Goal: Task Accomplishment & Management: Manage account settings

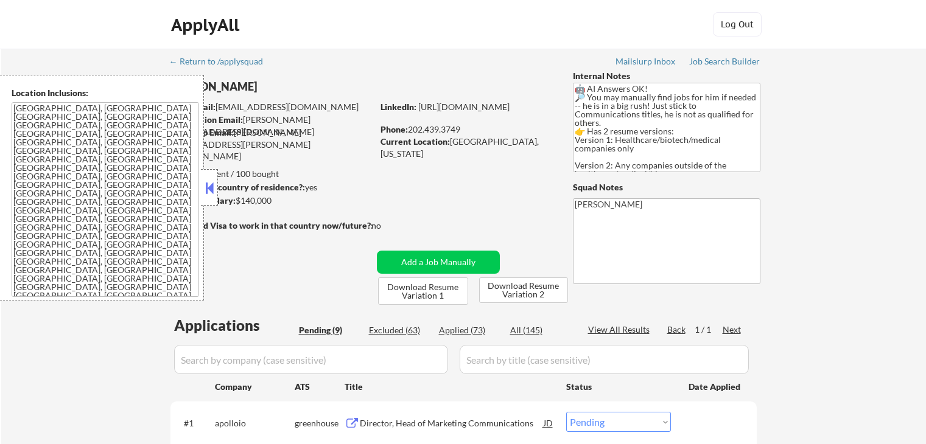
select select ""pending""
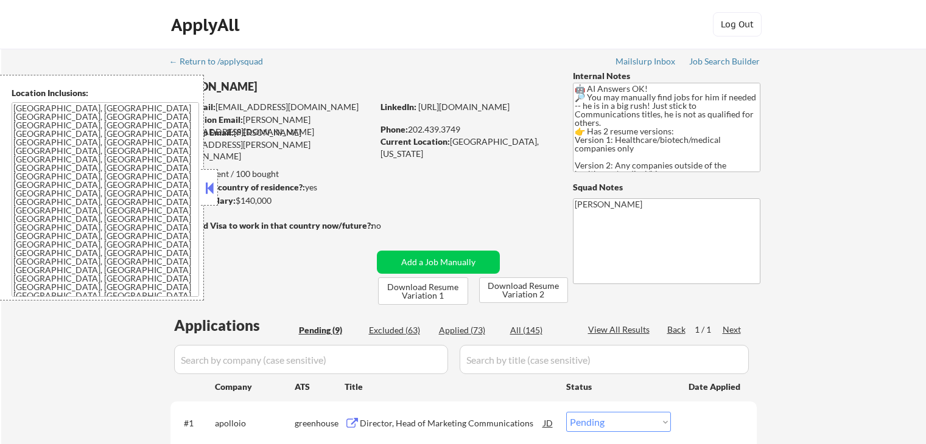
select select ""pending""
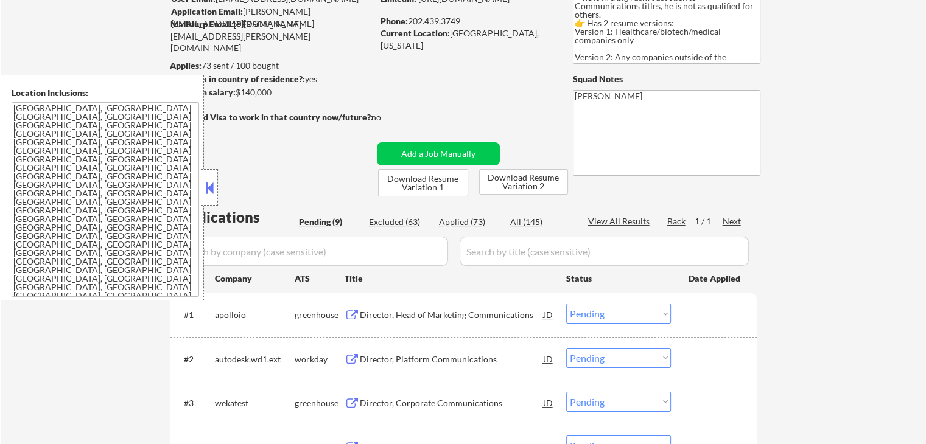
scroll to position [122, 0]
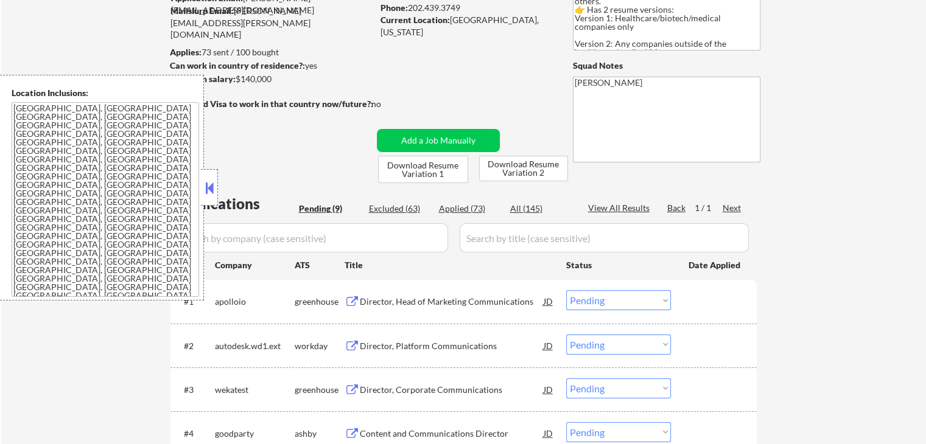
click at [382, 300] on div "Director, Head of Marketing Communications" at bounding box center [452, 302] width 184 height 12
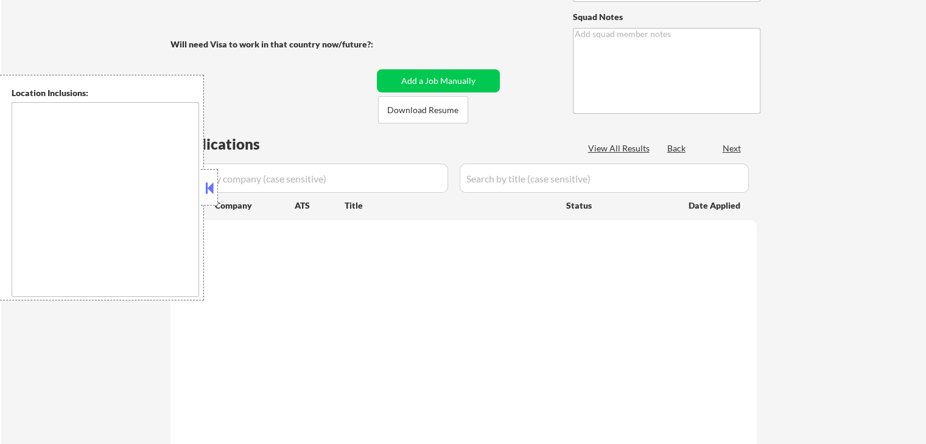
type textarea "🤖 AI Answers OK! 🔎 You may manually find jobs for him if needed -- he is in a b…"
type textarea "[PERSON_NAME]"
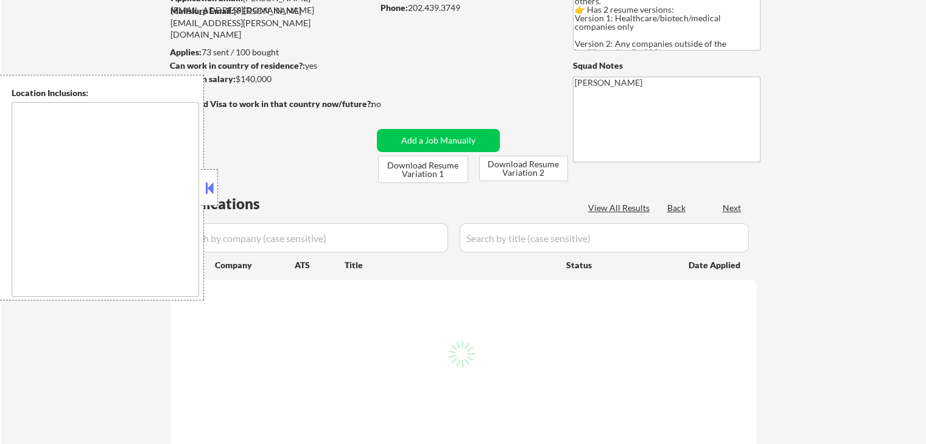
select select ""pending""
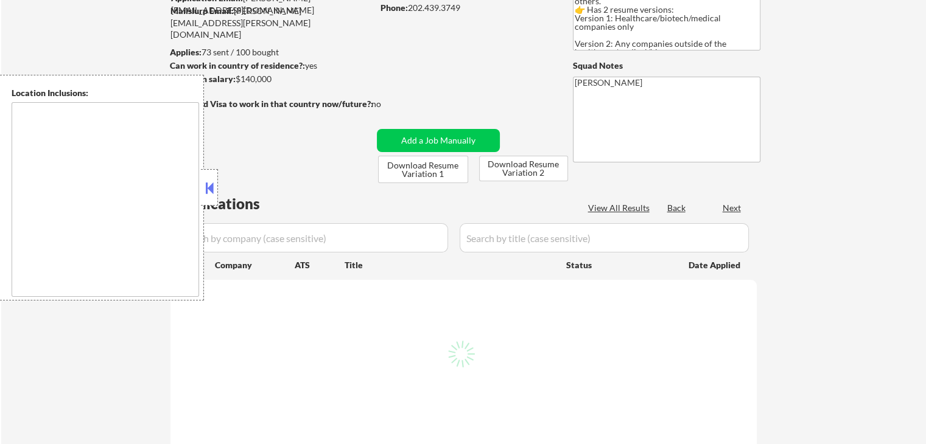
select select ""pending""
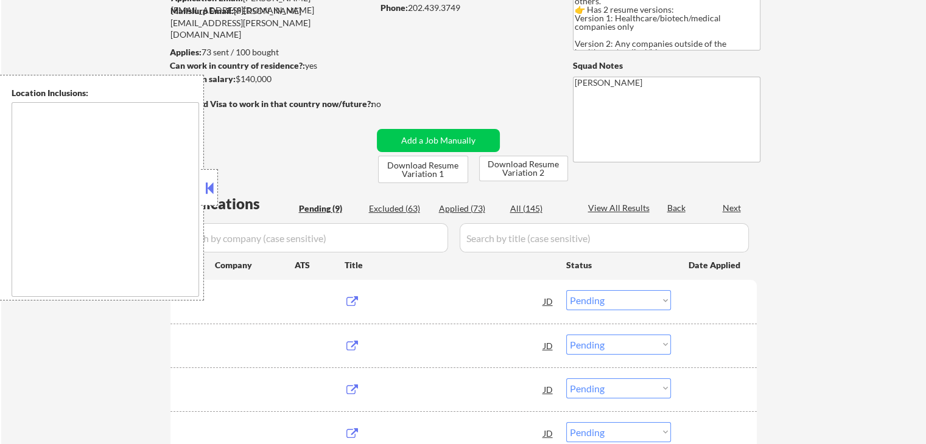
type textarea "[GEOGRAPHIC_DATA], [GEOGRAPHIC_DATA] [GEOGRAPHIC_DATA], [GEOGRAPHIC_DATA] [GEOG…"
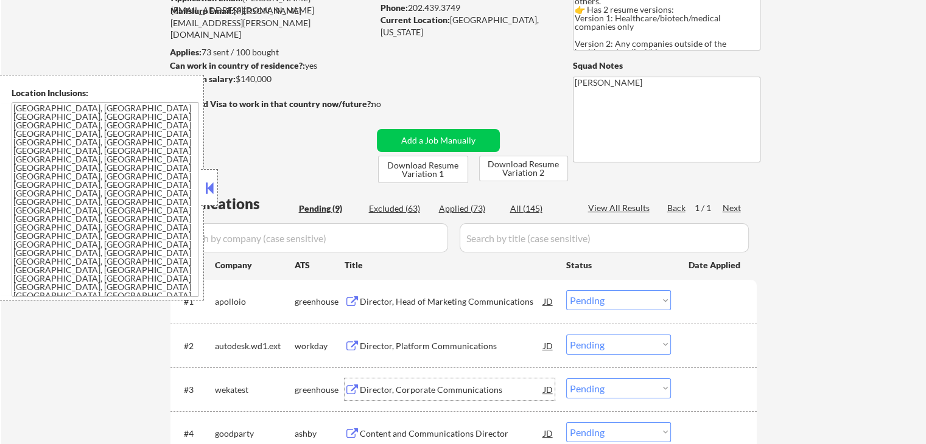
click at [377, 381] on div "Director, Corporate Communications" at bounding box center [452, 390] width 184 height 22
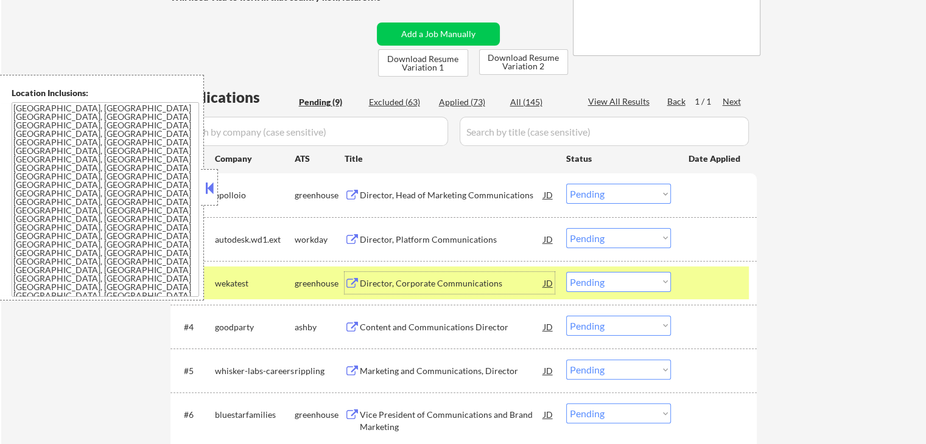
scroll to position [304, 0]
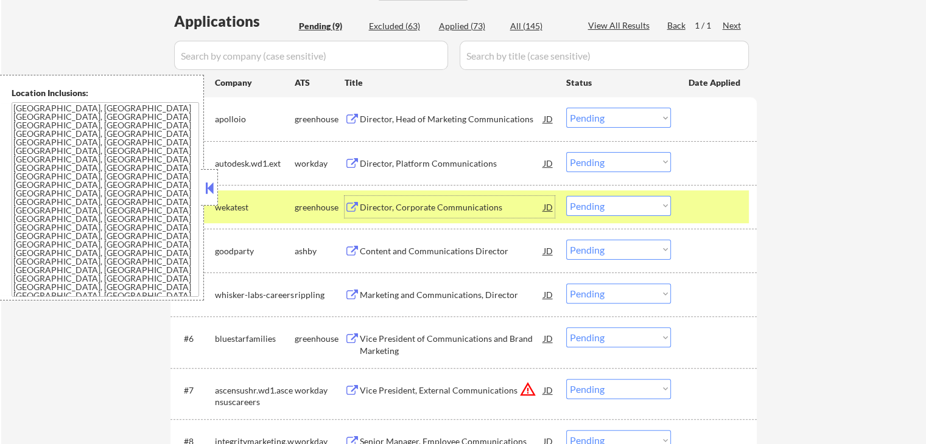
drag, startPoint x: 620, startPoint y: 208, endPoint x: 626, endPoint y: 214, distance: 8.7
click at [621, 208] on select "Choose an option... Pending Applied Excluded (Questions) Excluded (Expired) Exc…" at bounding box center [618, 206] width 105 height 20
click at [566, 196] on select "Choose an option... Pending Applied Excluded (Questions) Excluded (Expired) Exc…" at bounding box center [618, 206] width 105 height 20
click at [391, 162] on div "Director, Platform Communications" at bounding box center [452, 164] width 184 height 12
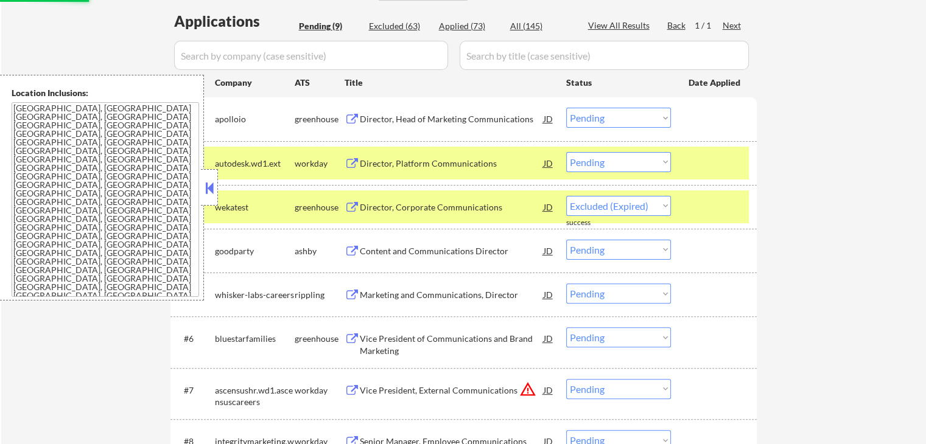
select select ""pending""
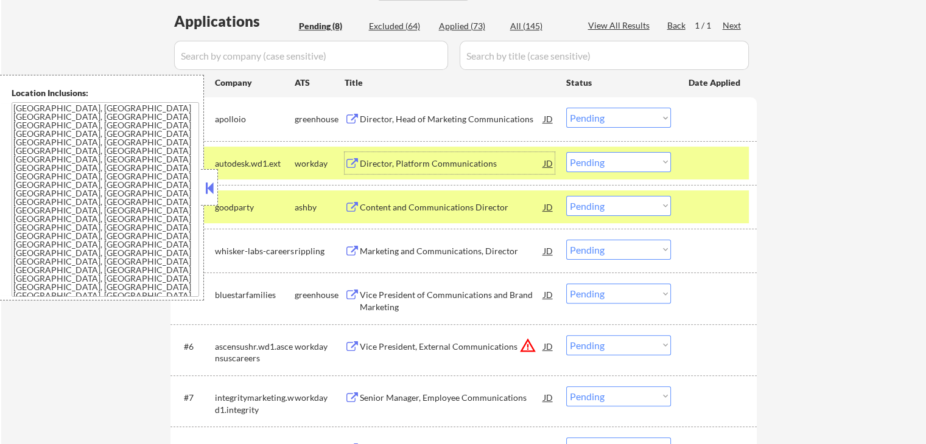
drag, startPoint x: 604, startPoint y: 163, endPoint x: 609, endPoint y: 170, distance: 8.8
click at [604, 163] on select "Choose an option... Pending Applied Excluded (Questions) Excluded (Expired) Exc…" at bounding box center [618, 162] width 105 height 20
click at [566, 152] on select "Choose an option... Pending Applied Excluded (Questions) Excluded (Expired) Exc…" at bounding box center [618, 162] width 105 height 20
click at [416, 209] on div "Content and Communications Director" at bounding box center [452, 207] width 184 height 12
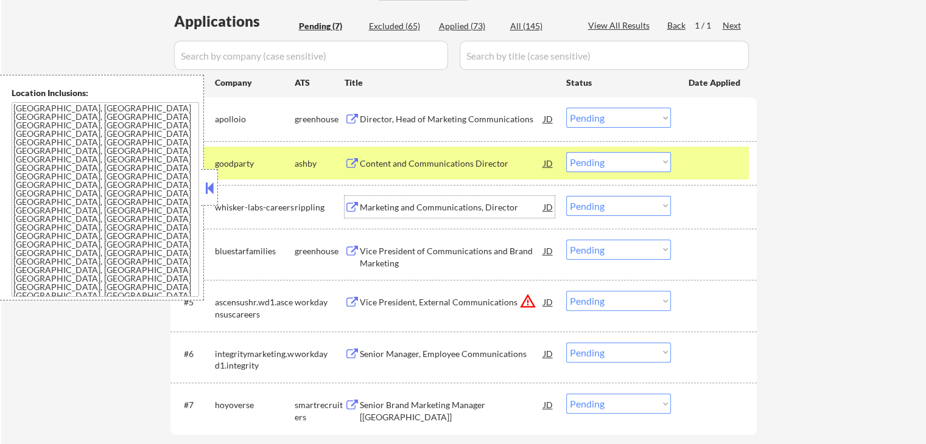
click at [589, 159] on select "Choose an option... Pending Applied Excluded (Questions) Excluded (Expired) Exc…" at bounding box center [618, 162] width 105 height 20
click at [566, 152] on select "Choose an option... Pending Applied Excluded (Questions) Excluded (Expired) Exc…" at bounding box center [618, 162] width 105 height 20
click at [405, 209] on div "Marketing and Communications, Director" at bounding box center [452, 207] width 184 height 12
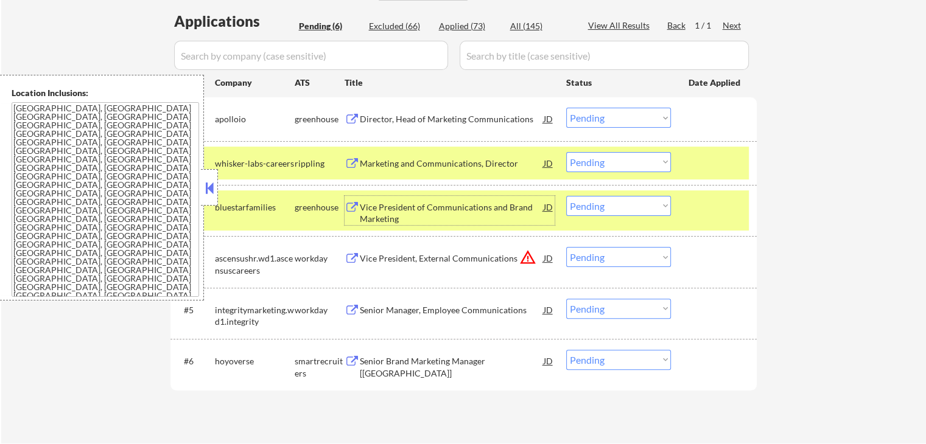
drag, startPoint x: 623, startPoint y: 158, endPoint x: 628, endPoint y: 164, distance: 7.3
click at [623, 158] on select "Choose an option... Pending Applied Excluded (Questions) Excluded (Expired) Exc…" at bounding box center [618, 162] width 105 height 20
click at [566, 152] on select "Choose an option... Pending Applied Excluded (Questions) Excluded (Expired) Exc…" at bounding box center [618, 162] width 105 height 20
click at [388, 219] on div "Vice President of Communications and Brand Marketing" at bounding box center [452, 213] width 184 height 24
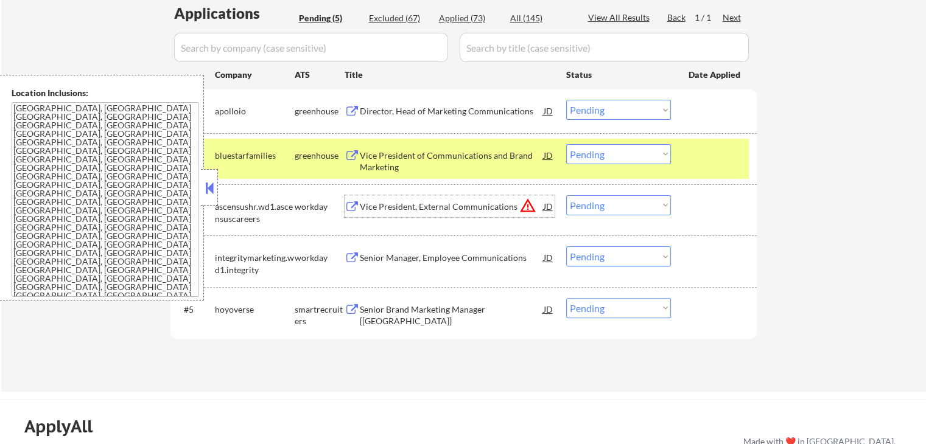
scroll to position [365, 0]
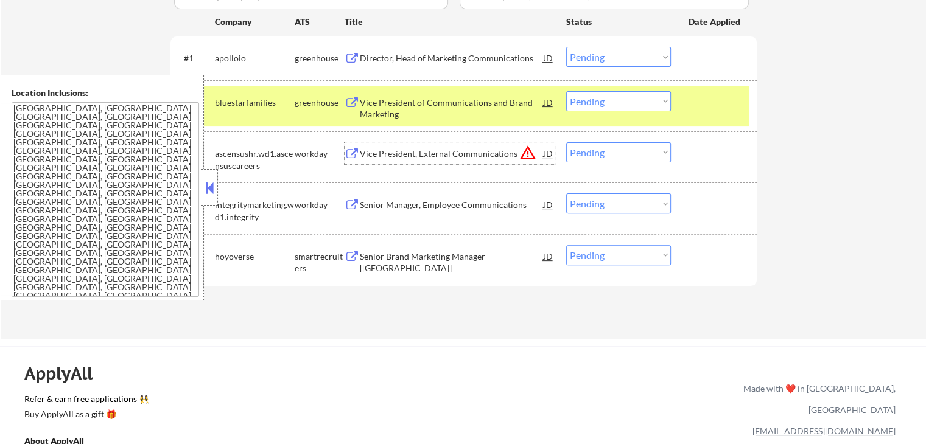
click at [629, 103] on select "Choose an option... Pending Applied Excluded (Questions) Excluded (Expired) Exc…" at bounding box center [618, 101] width 105 height 20
click at [566, 91] on select "Choose an option... Pending Applied Excluded (Questions) Excluded (Expired) Exc…" at bounding box center [618, 101] width 105 height 20
click at [429, 156] on div "Vice President, External Communications" at bounding box center [452, 154] width 184 height 12
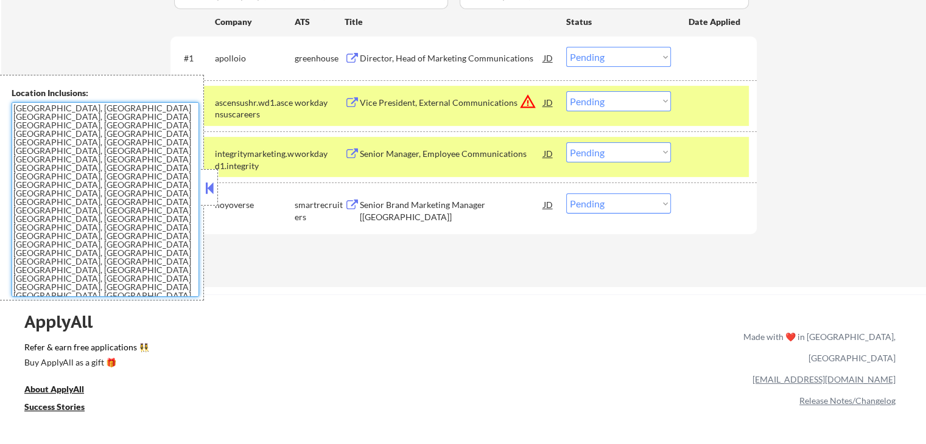
drag, startPoint x: 159, startPoint y: 225, endPoint x: 0, endPoint y: 43, distance: 241.1
click at [615, 103] on select "Choose an option... Pending Applied Excluded (Questions) Excluded (Expired) Exc…" at bounding box center [618, 101] width 105 height 20
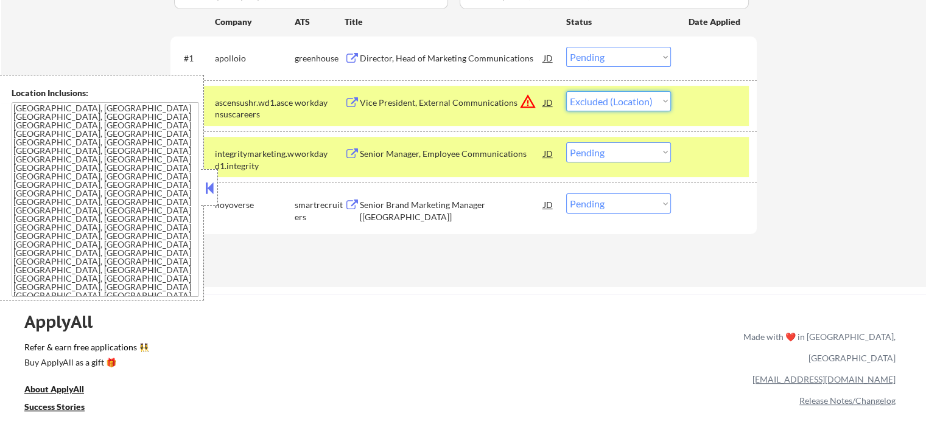
click at [566, 91] on select "Choose an option... Pending Applied Excluded (Questions) Excluded (Expired) Exc…" at bounding box center [618, 101] width 105 height 20
click at [423, 160] on div "Senior Manager, Employee Communications" at bounding box center [452, 153] width 184 height 22
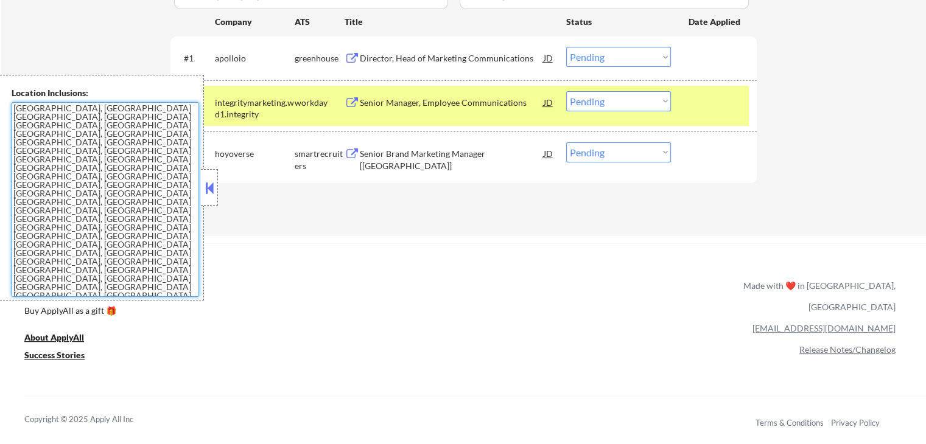
drag, startPoint x: 173, startPoint y: 225, endPoint x: 17, endPoint y: 116, distance: 190.3
click at [17, 116] on textarea "[GEOGRAPHIC_DATA], [GEOGRAPHIC_DATA] [GEOGRAPHIC_DATA], [GEOGRAPHIC_DATA] [GEOG…" at bounding box center [105, 199] width 187 height 195
click at [119, 122] on textarea "[GEOGRAPHIC_DATA], [GEOGRAPHIC_DATA] [GEOGRAPHIC_DATA], [GEOGRAPHIC_DATA] [GEOG…" at bounding box center [105, 199] width 187 height 195
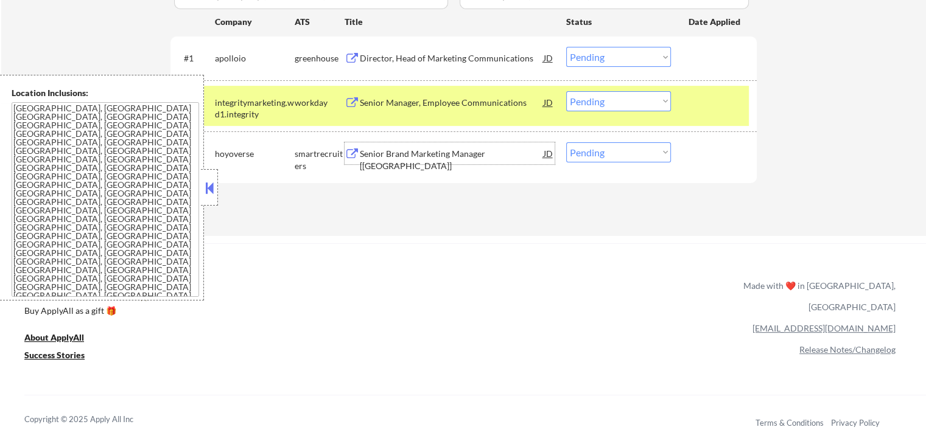
click at [383, 151] on div "Senior Brand Marketing Manager [[GEOGRAPHIC_DATA]]" at bounding box center [452, 160] width 184 height 24
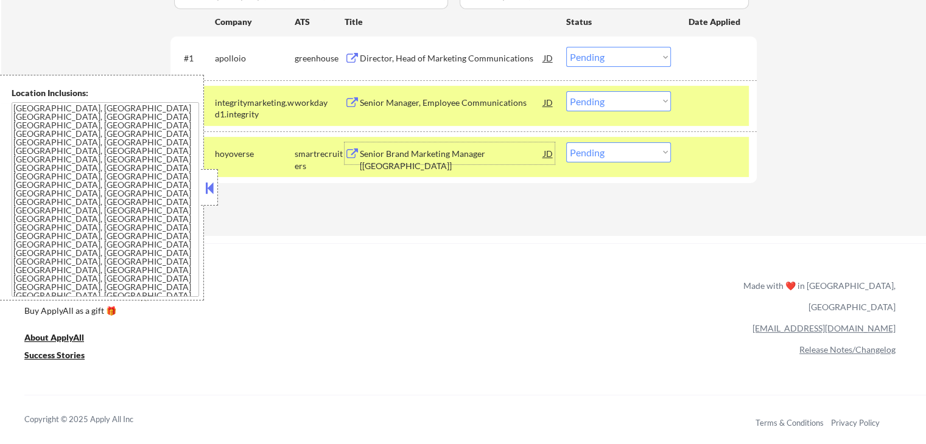
click at [475, 106] on div "Senior Manager, Employee Communications" at bounding box center [452, 103] width 184 height 12
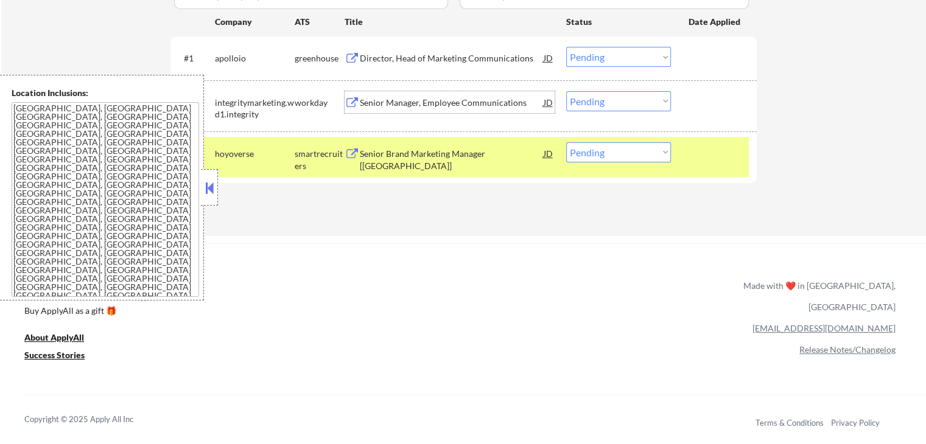
click at [591, 96] on select "Choose an option... Pending Applied Excluded (Questions) Excluded (Expired) Exc…" at bounding box center [618, 101] width 105 height 20
click at [566, 91] on select "Choose an option... Pending Applied Excluded (Questions) Excluded (Expired) Exc…" at bounding box center [618, 101] width 105 height 20
click at [433, 155] on div "Senior Brand Marketing Manager [[GEOGRAPHIC_DATA]]" at bounding box center [452, 160] width 184 height 24
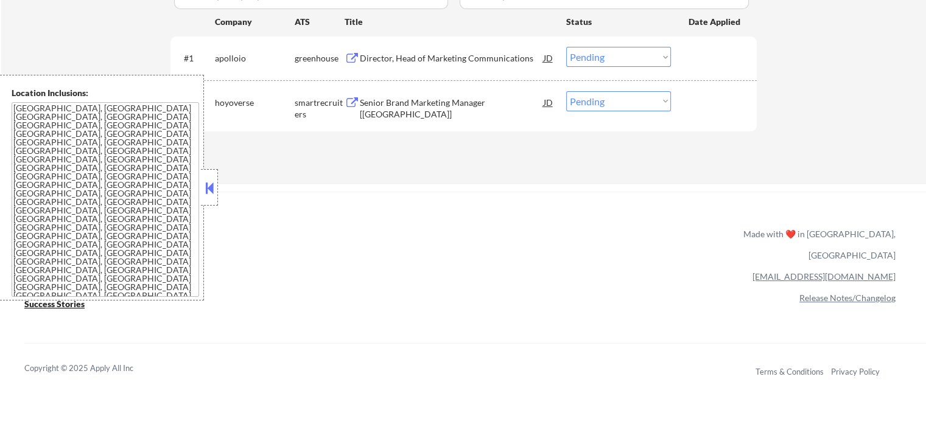
click at [603, 105] on select "Choose an option... Pending Applied Excluded (Questions) Excluded (Expired) Exc…" at bounding box center [618, 101] width 105 height 20
select select ""excluded__location_""
click at [566, 91] on select "Choose an option... Pending Applied Excluded (Questions) Excluded (Expired) Exc…" at bounding box center [618, 101] width 105 height 20
click at [410, 58] on div "Director, Head of Marketing Communications" at bounding box center [452, 58] width 184 height 12
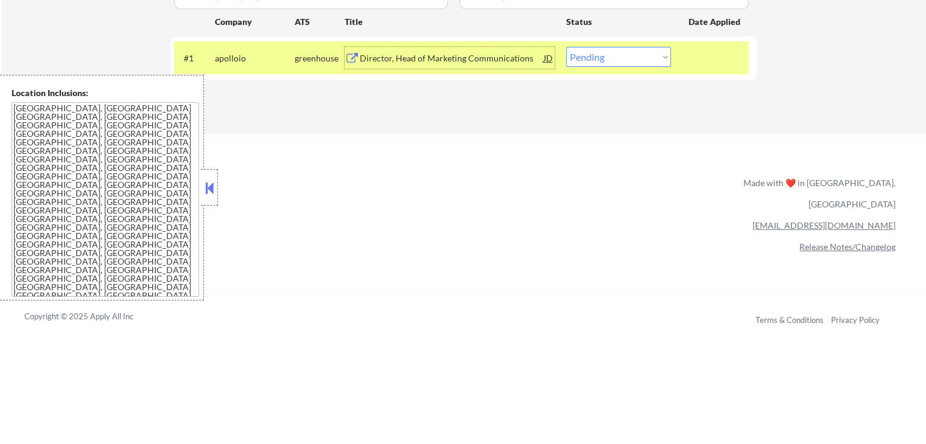
click at [611, 61] on select "Choose an option... Pending Applied Excluded (Questions) Excluded (Expired) Exc…" at bounding box center [618, 57] width 105 height 20
select select ""excluded__location_""
click at [566, 47] on select "Choose an option... Pending Applied Excluded (Questions) Excluded (Expired) Exc…" at bounding box center [618, 57] width 105 height 20
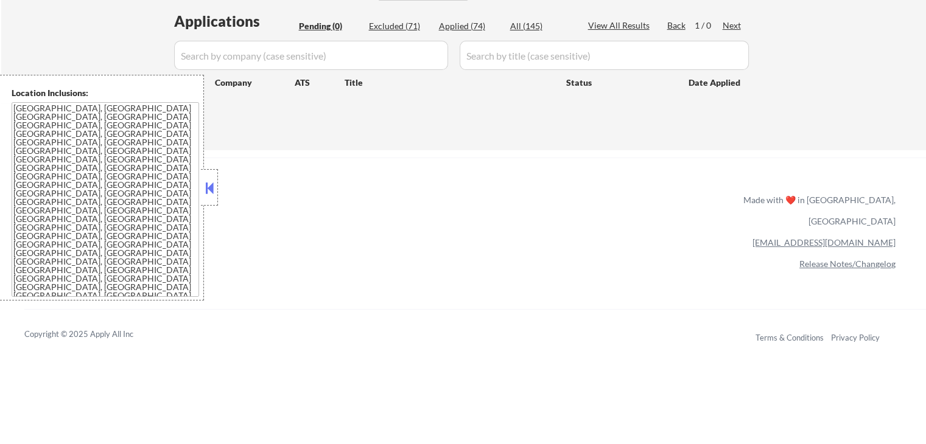
scroll to position [243, 0]
